Goal: Find specific page/section: Find specific page/section

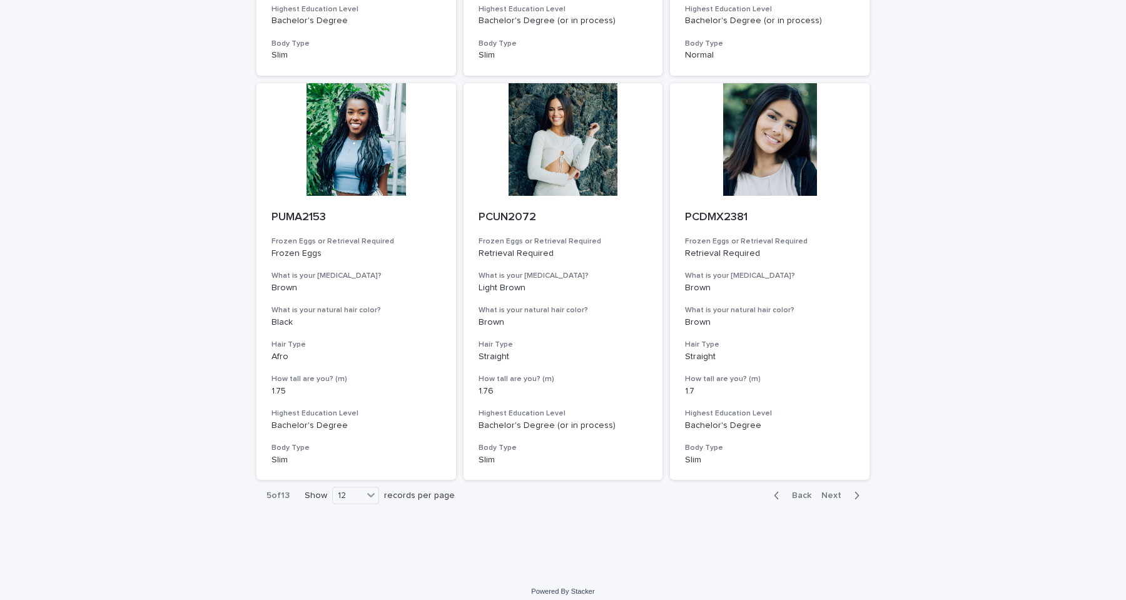
scroll to position [1295, 0]
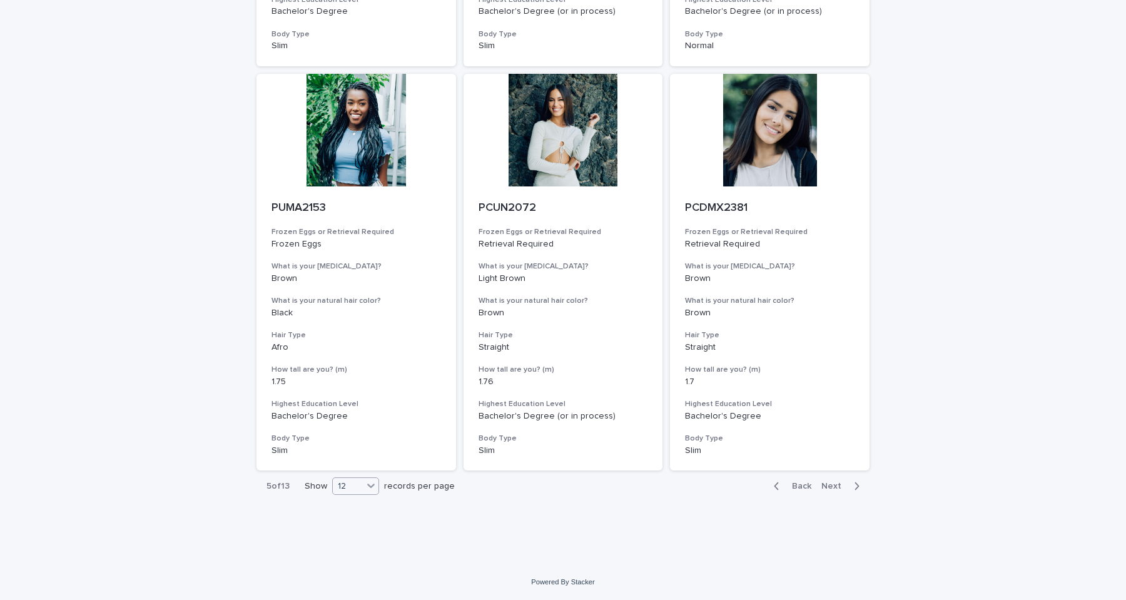
click at [367, 489] on icon at bounding box center [371, 485] width 13 height 13
click at [350, 531] on div "36" at bounding box center [353, 533] width 46 height 15
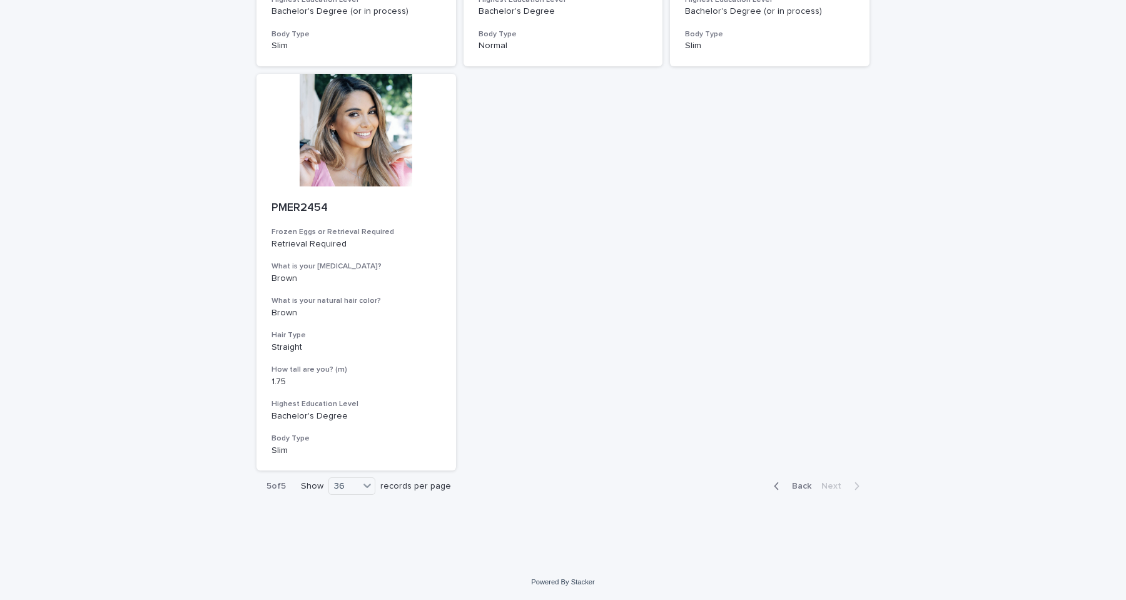
click at [795, 486] on span "Back" at bounding box center [798, 486] width 27 height 9
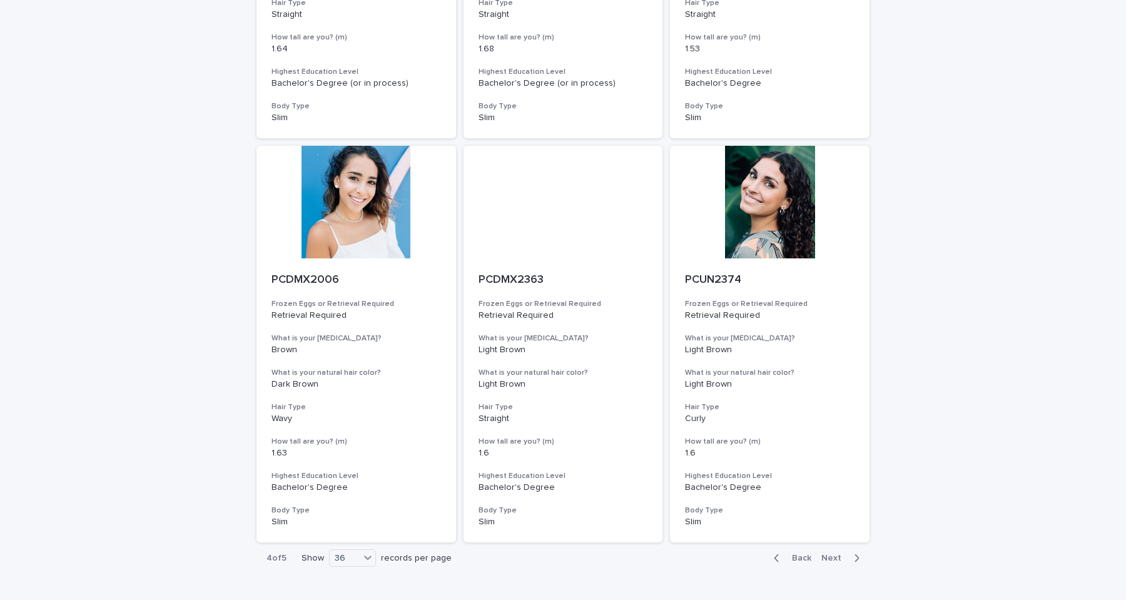
scroll to position [4531, 0]
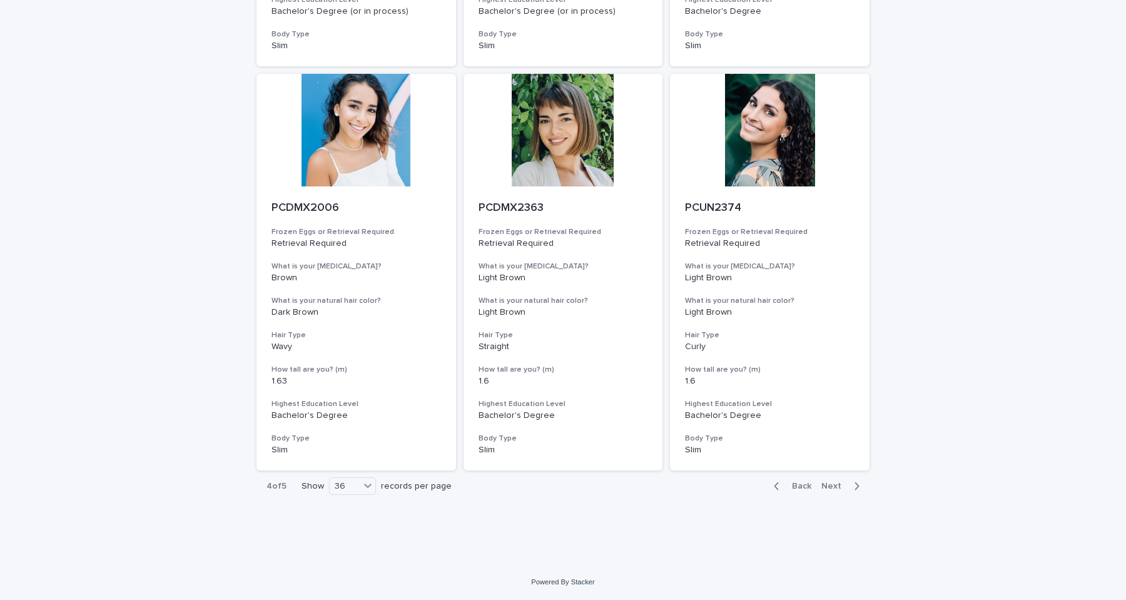
click at [797, 488] on span "Back" at bounding box center [798, 486] width 27 height 9
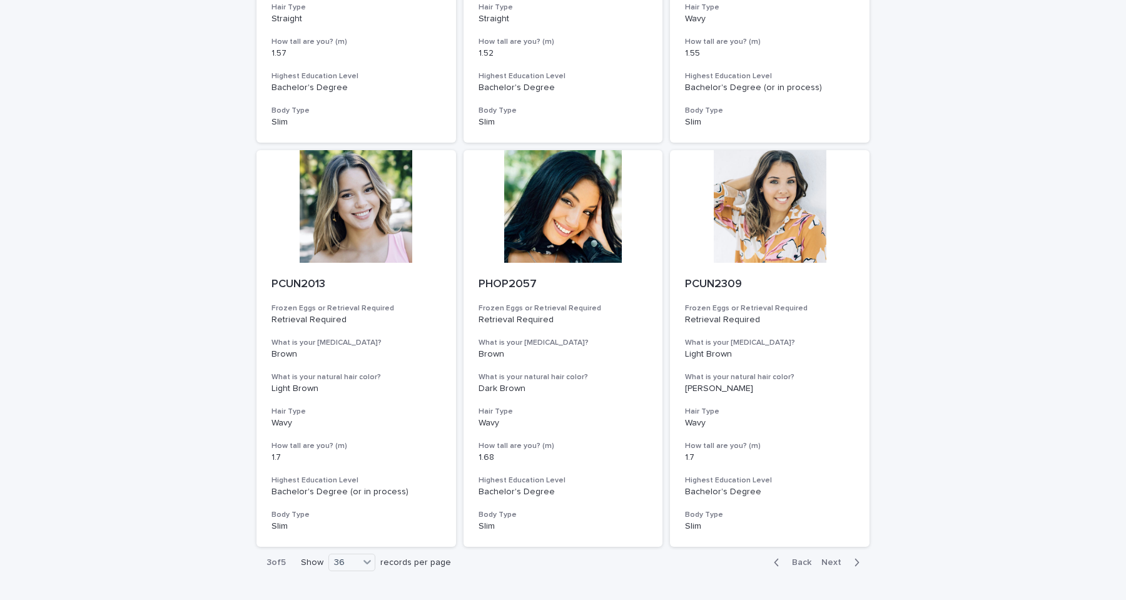
scroll to position [4531, 0]
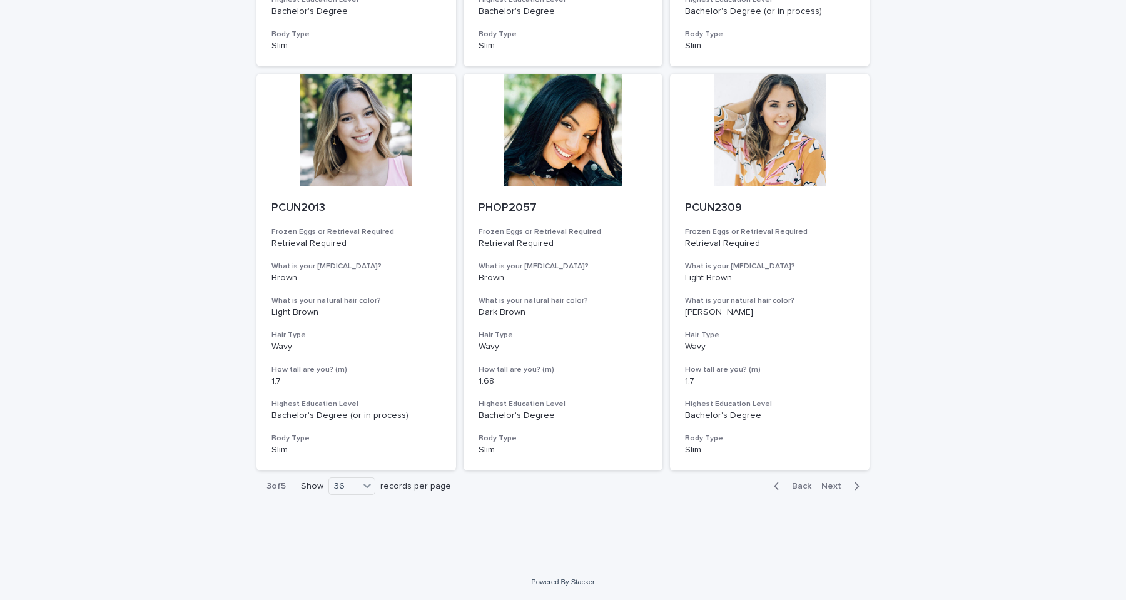
click at [788, 489] on span "Back" at bounding box center [798, 486] width 27 height 9
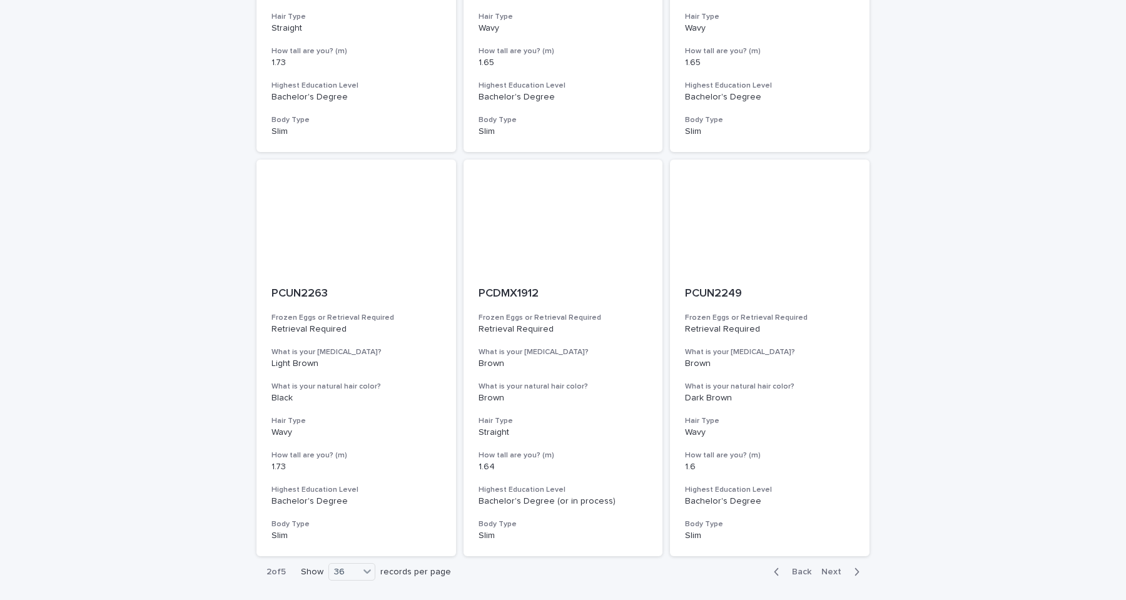
scroll to position [4531, 0]
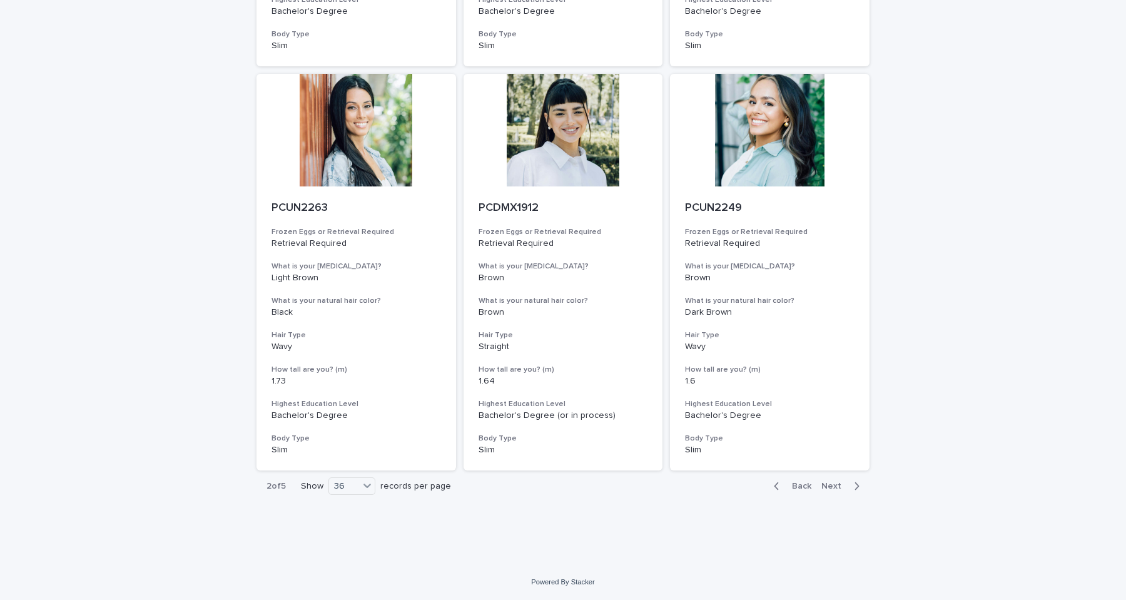
click at [796, 490] on span "Back" at bounding box center [798, 486] width 27 height 9
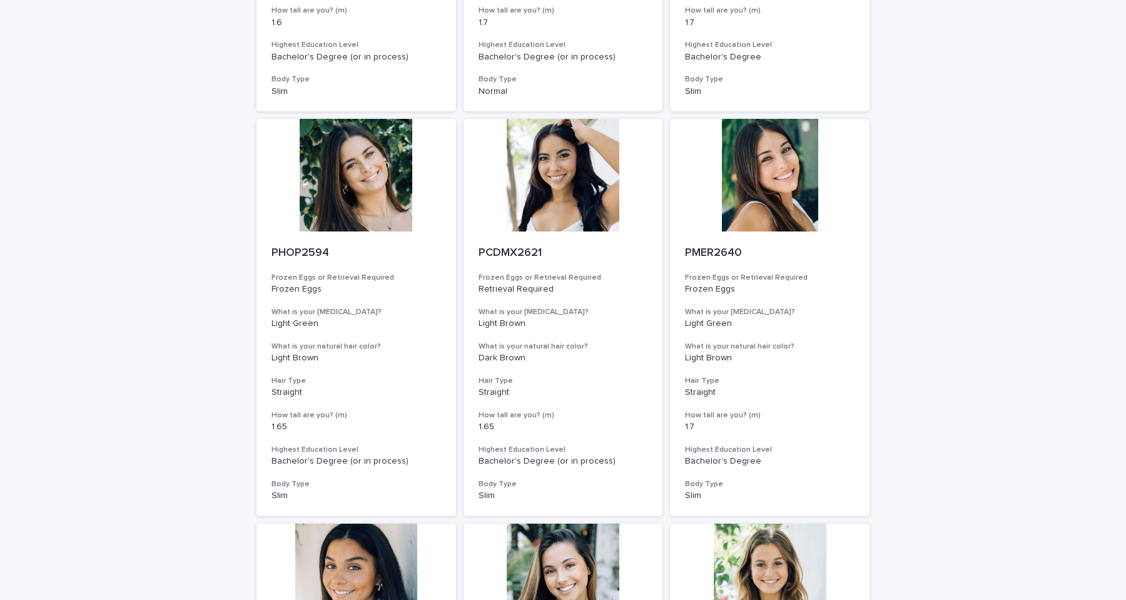
scroll to position [3672, 0]
